Goal: Transaction & Acquisition: Purchase product/service

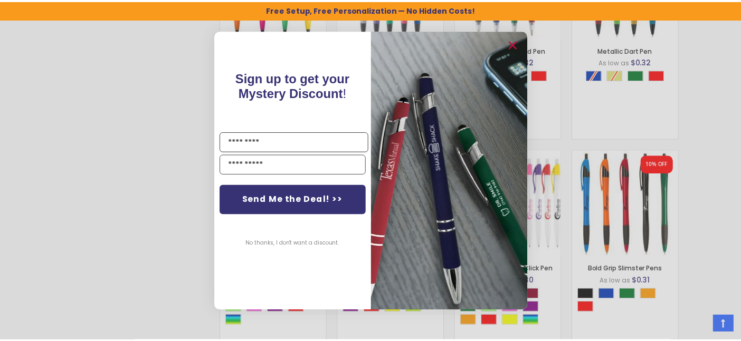
scroll to position [859, 0]
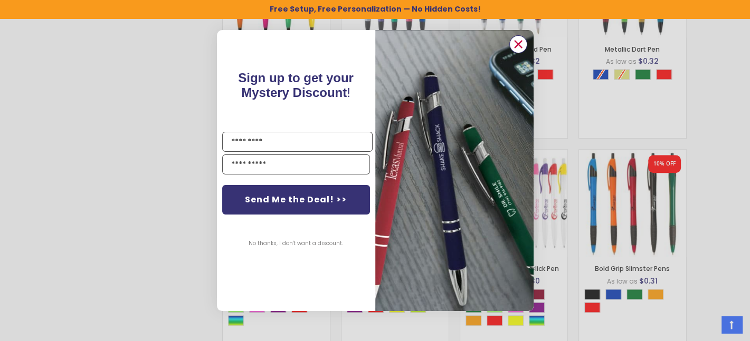
click at [522, 44] on circle "Close dialog" at bounding box center [518, 44] width 16 height 16
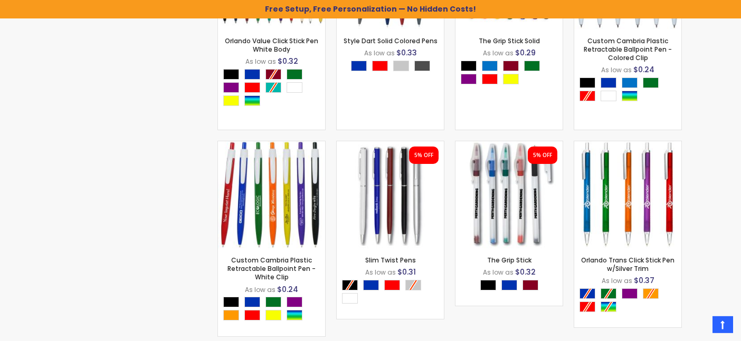
scroll to position [1527, 0]
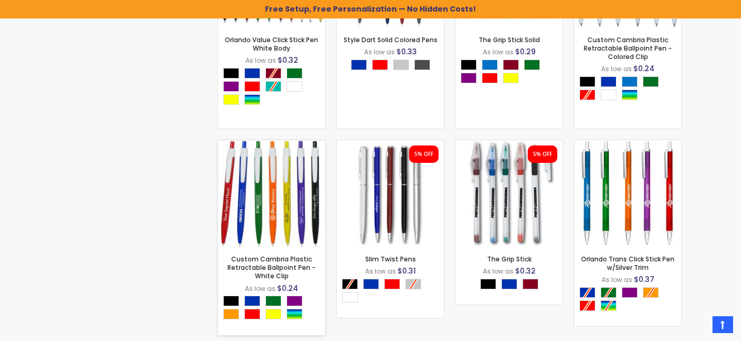
click at [268, 203] on img at bounding box center [271, 193] width 107 height 107
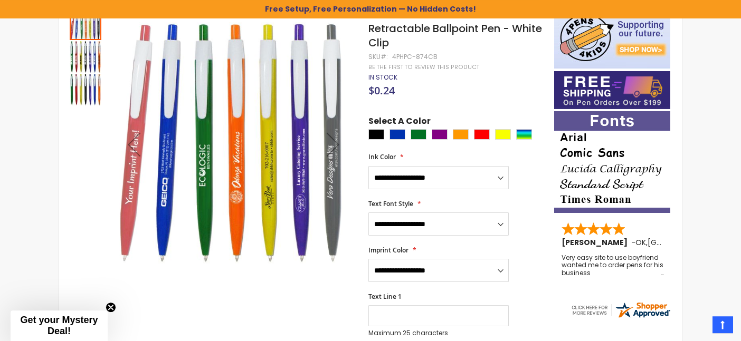
scroll to position [167, 0]
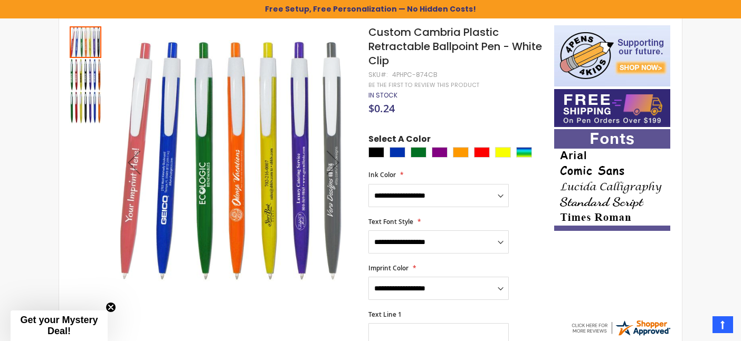
click at [88, 109] on img "Custom Cambria Plastic Retractable Ballpoint Pen - White Clip" at bounding box center [86, 108] width 32 height 32
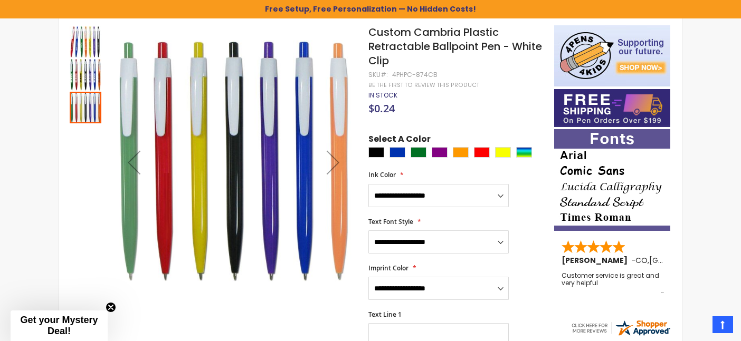
click at [87, 92] on div at bounding box center [86, 108] width 32 height 32
click at [85, 77] on img "Custom Cambria Plastic Retractable Ballpoint Pen - White Clip" at bounding box center [86, 75] width 32 height 32
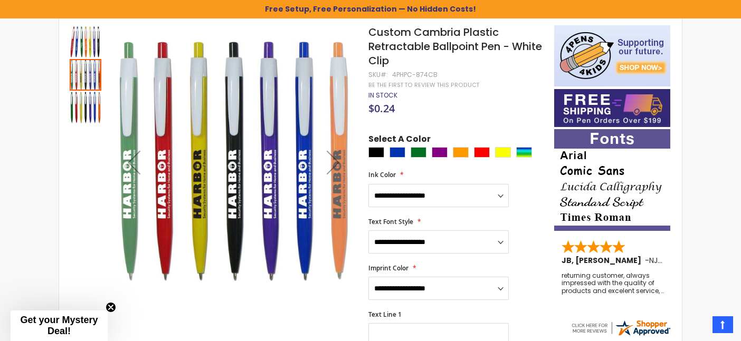
click at [90, 35] on img "Custom Cambria Plastic Retractable Ballpoint Pen - White Clip" at bounding box center [86, 42] width 32 height 32
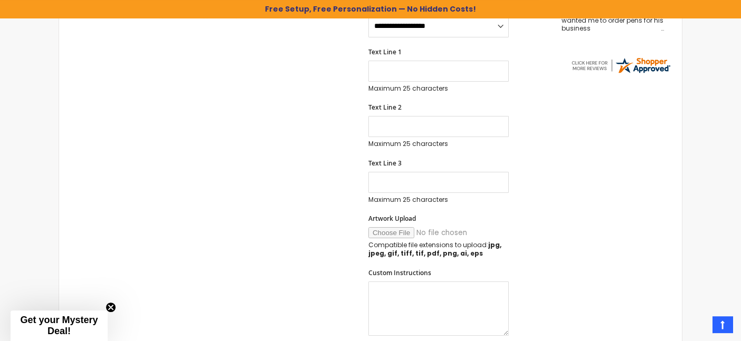
scroll to position [446, 0]
